Goal: Check status: Check status

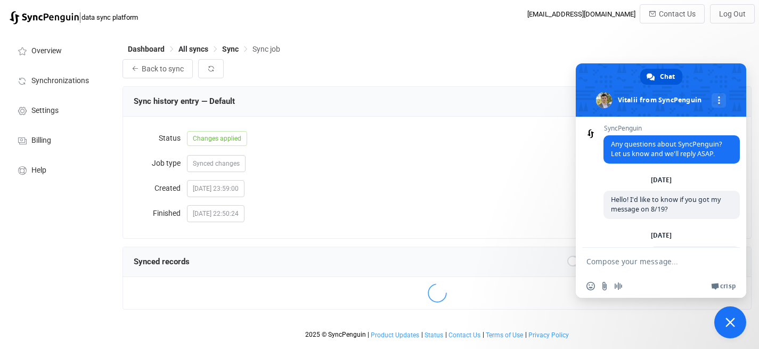
scroll to position [289, 0]
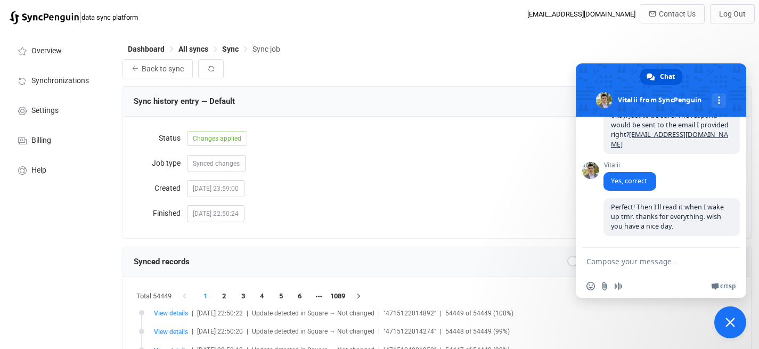
click at [381, 174] on div "Synced changes" at bounding box center [463, 162] width 553 height 21
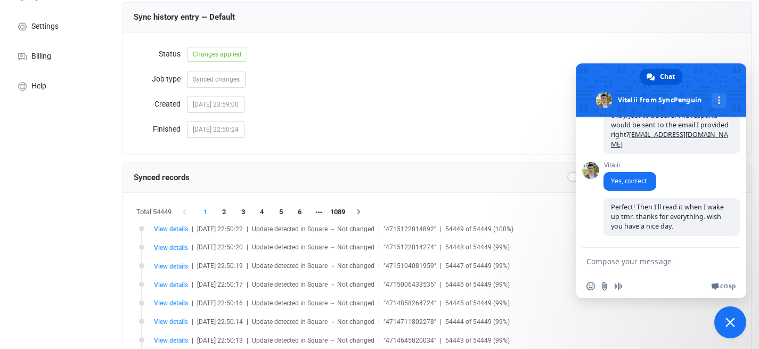
scroll to position [0, 0]
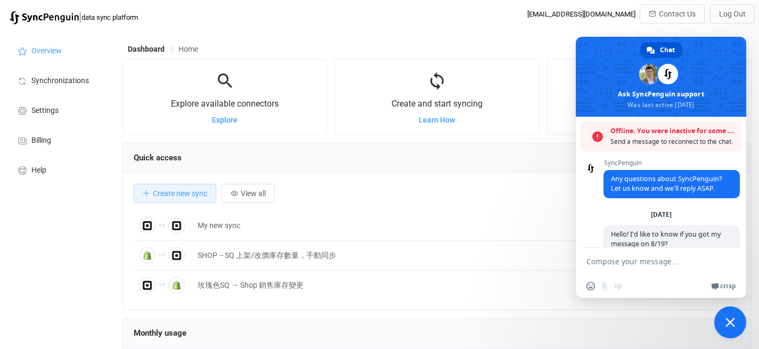
scroll to position [19, 0]
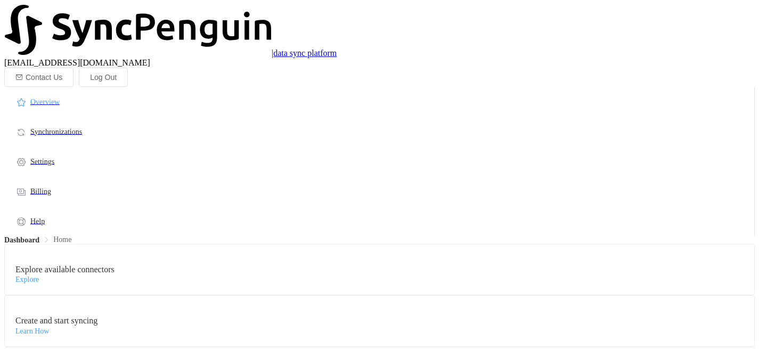
scroll to position [207, 629]
click at [468, 26] on div "| data sync platform info@rosecoloredbook.tw Contact Us Log Out" at bounding box center [379, 45] width 751 height 83
